Goal: Navigation & Orientation: Understand site structure

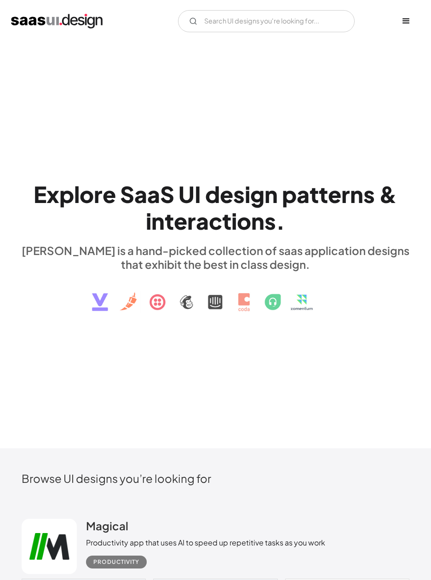
click at [32, 18] on img "home" at bounding box center [57, 21] width 92 height 15
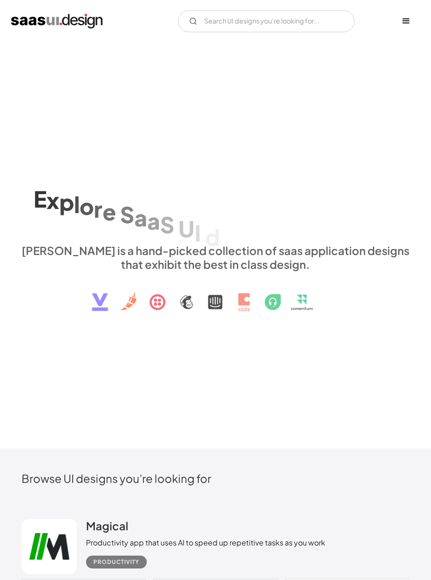
click at [407, 23] on div "menu" at bounding box center [406, 21] width 11 height 11
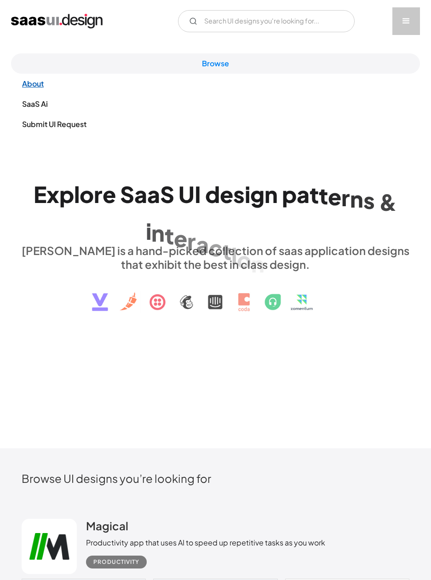
click at [35, 83] on link "About" at bounding box center [215, 84] width 409 height 20
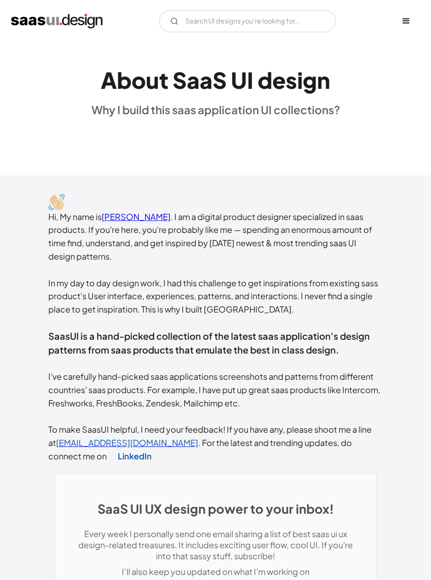
scroll to position [59, 0]
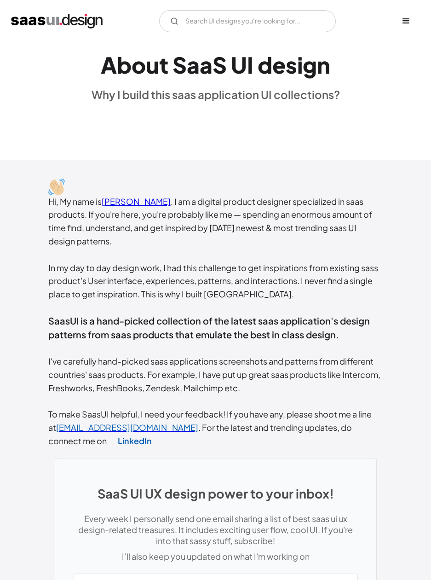
click at [417, 23] on div "menu" at bounding box center [407, 21] width 28 height 28
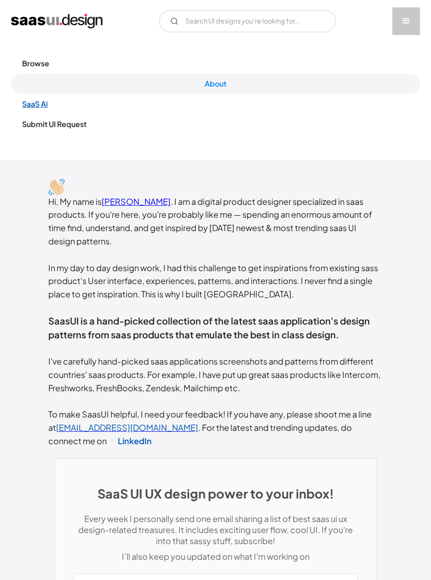
click at [48, 102] on link "SaaS Ai" at bounding box center [215, 104] width 409 height 20
click at [409, 30] on div "menu" at bounding box center [407, 21] width 28 height 28
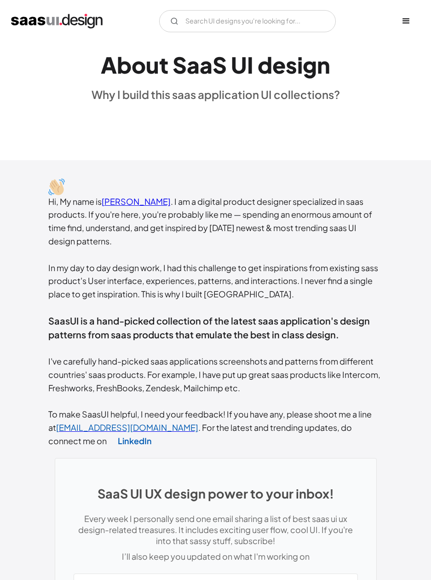
click at [405, 19] on div "menu" at bounding box center [406, 21] width 11 height 11
